Goal: Task Accomplishment & Management: Manage account settings

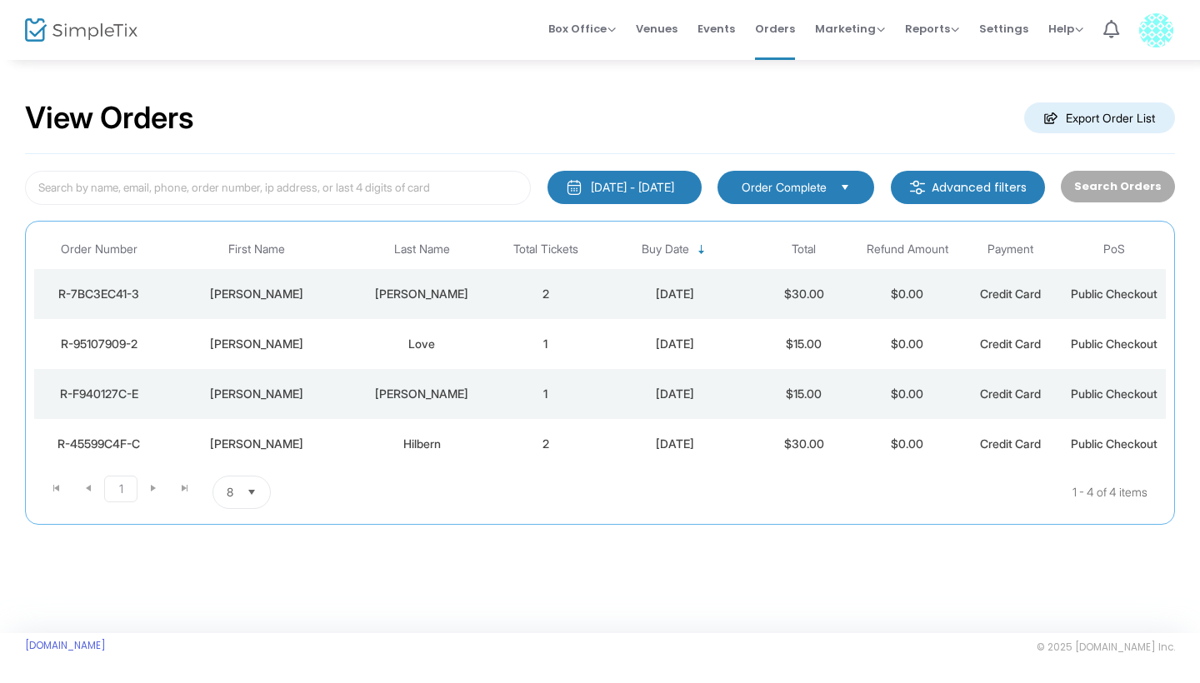
click at [998, 179] on m-button "Advanced filters" at bounding box center [968, 187] width 154 height 33
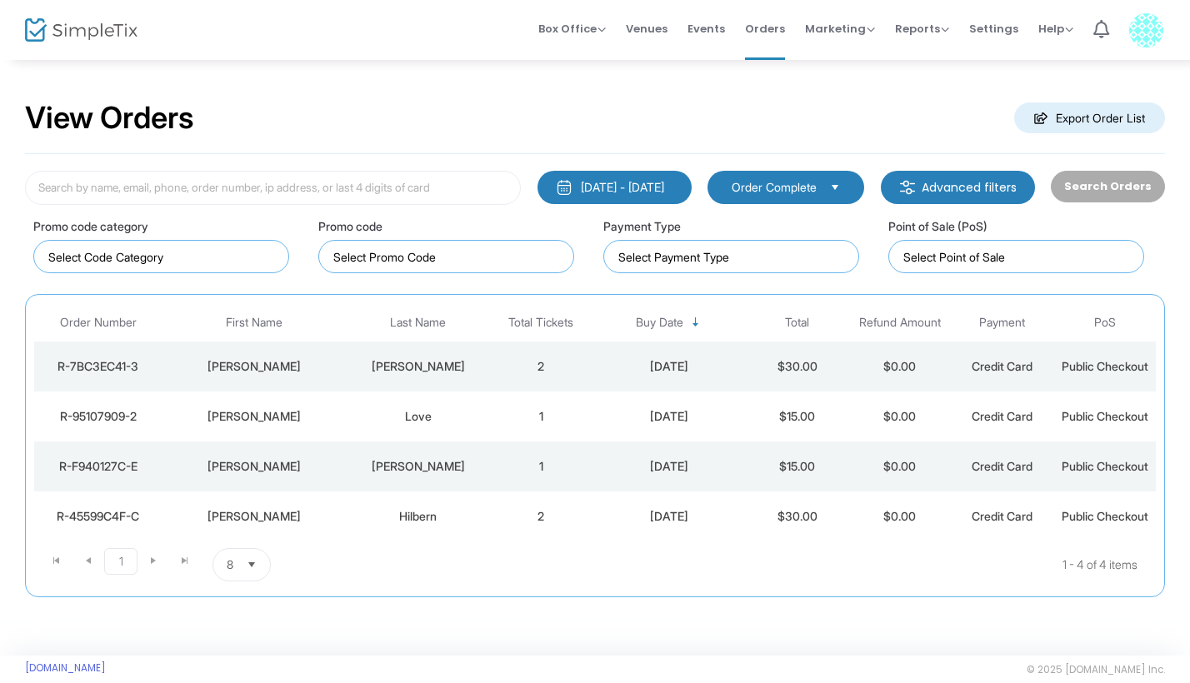
click at [1068, 121] on m-button "Export Order List" at bounding box center [1089, 118] width 151 height 31
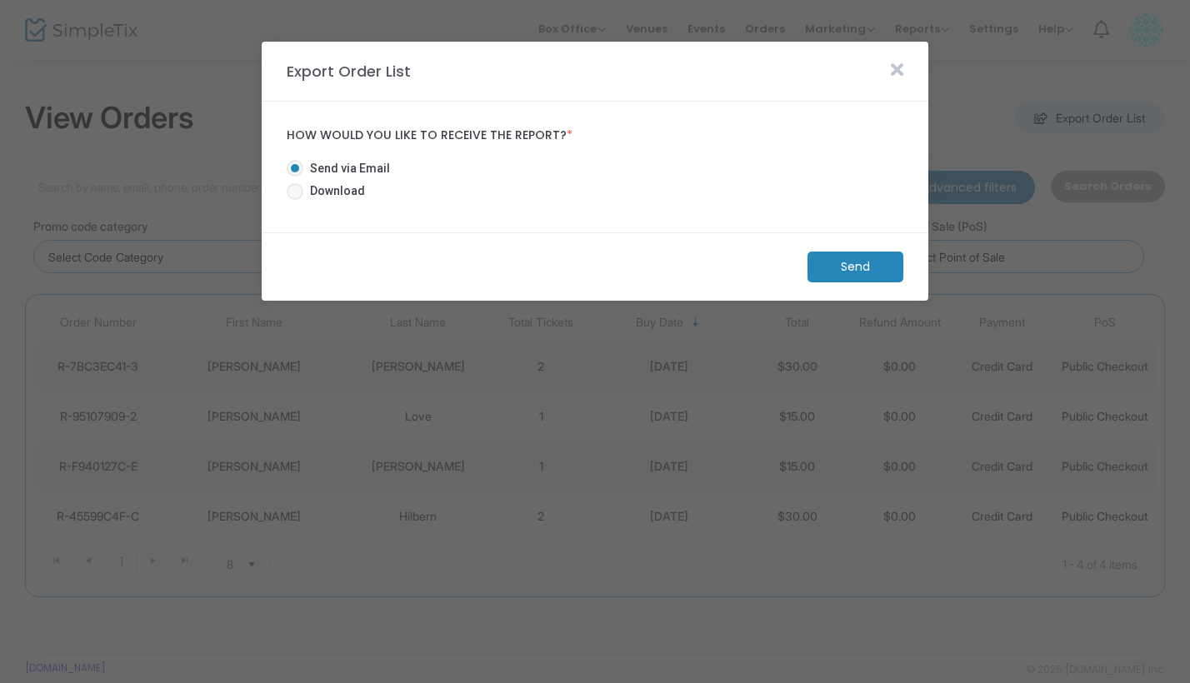
click at [295, 184] on span at bounding box center [295, 191] width 17 height 17
click at [295, 200] on input "Download" at bounding box center [294, 200] width 1 height 1
radio input "true"
click at [859, 256] on m-button "Download" at bounding box center [841, 267] width 124 height 31
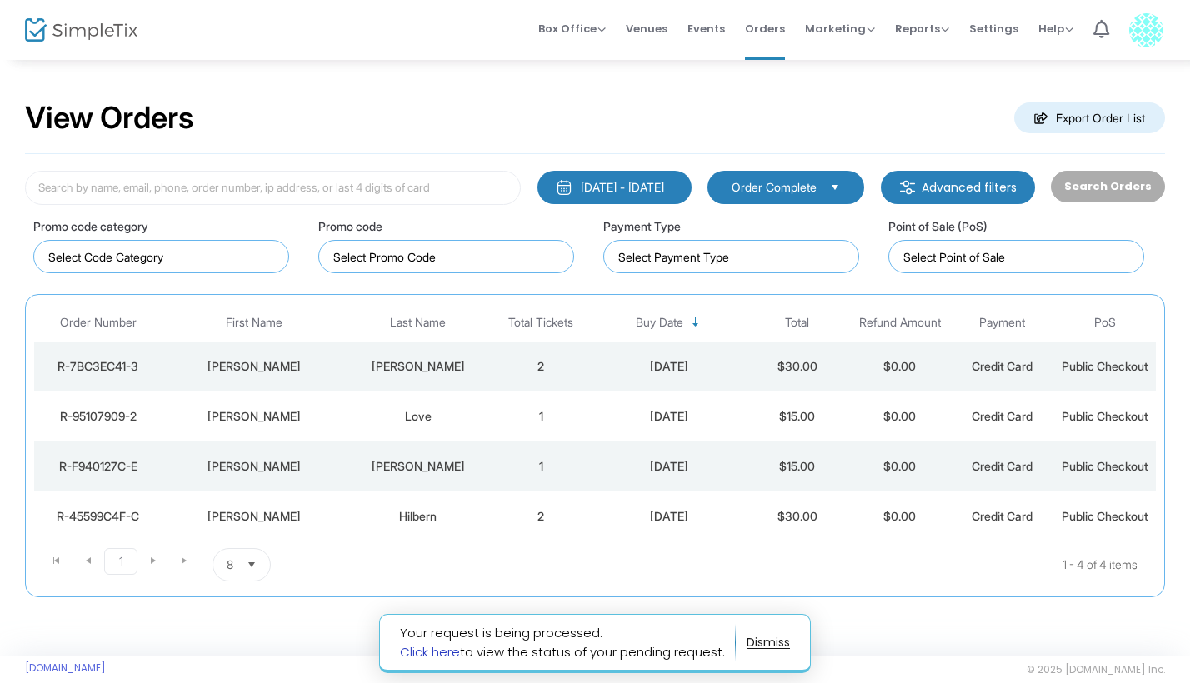
click at [429, 653] on link "Click here" at bounding box center [430, 652] width 60 height 18
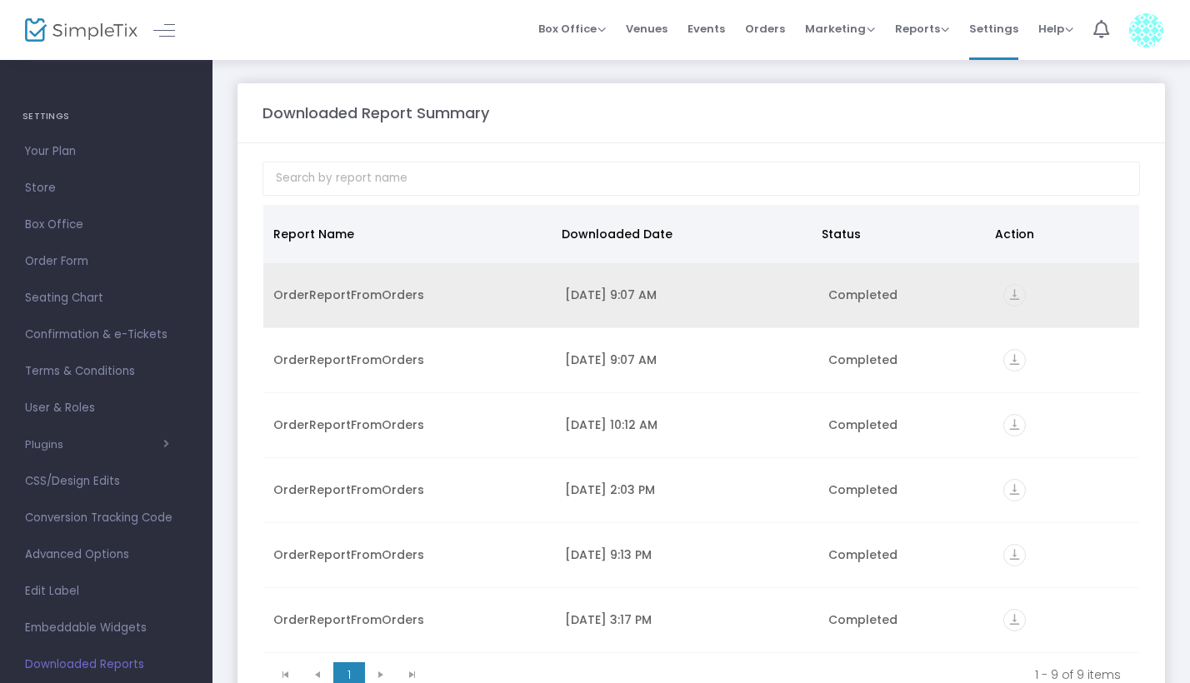
click at [1008, 298] on icon "vertical_align_bottom" at bounding box center [1014, 295] width 23 height 23
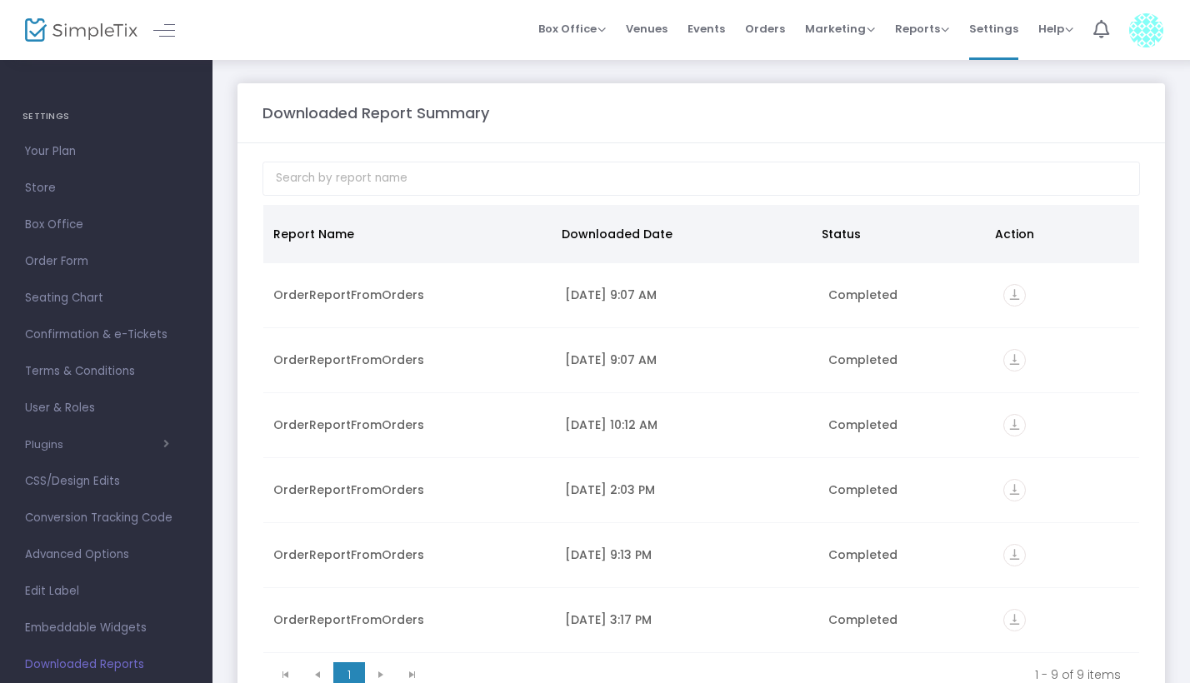
click at [648, 92] on m-panel-header "Downloaded Report Summary" at bounding box center [702, 113] width 928 height 60
click at [764, 26] on span "Orders" at bounding box center [765, 29] width 40 height 43
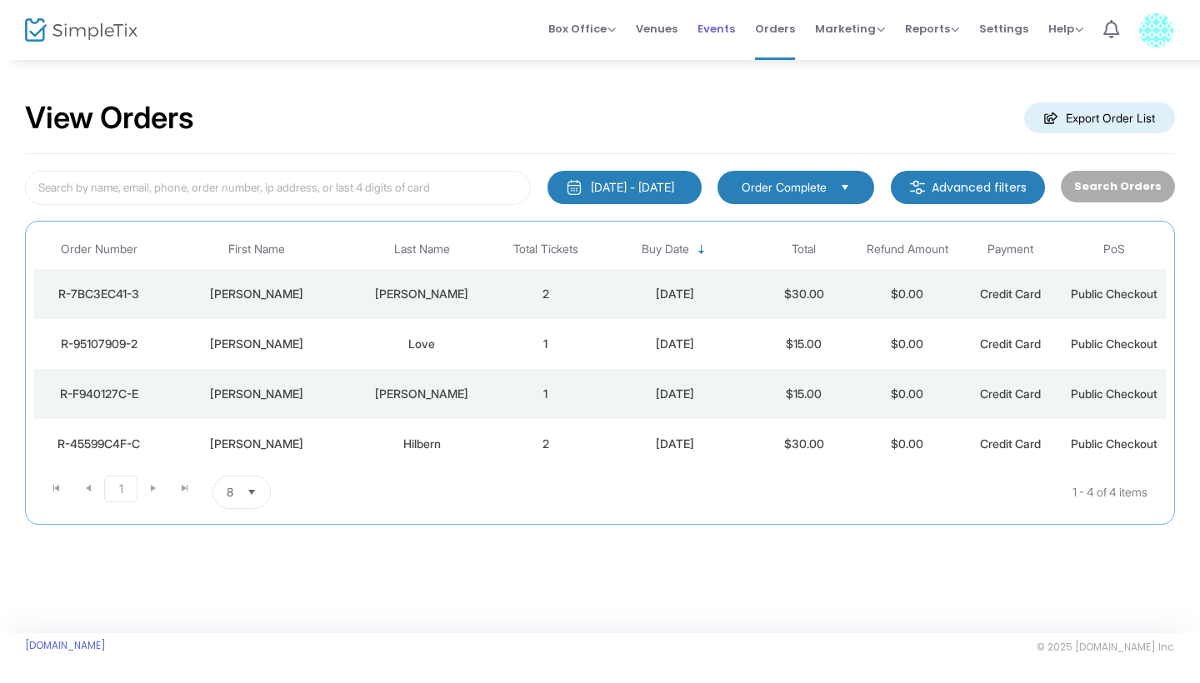
click at [710, 33] on span "Events" at bounding box center [717, 29] width 38 height 43
